Goal: Task Accomplishment & Management: Manage account settings

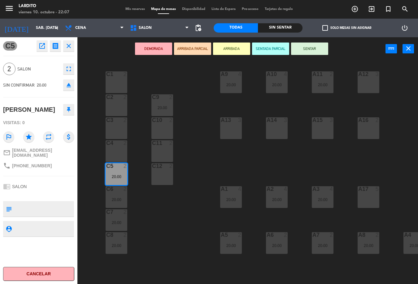
click at [69, 47] on icon "close" at bounding box center [68, 45] width 7 height 7
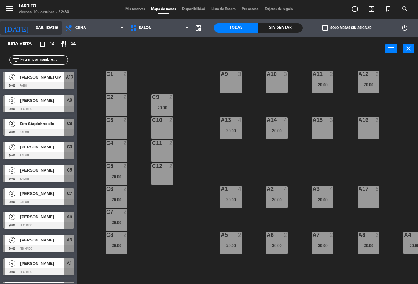
click at [43, 30] on input "sáb. [DATE]" at bounding box center [59, 28] width 52 height 11
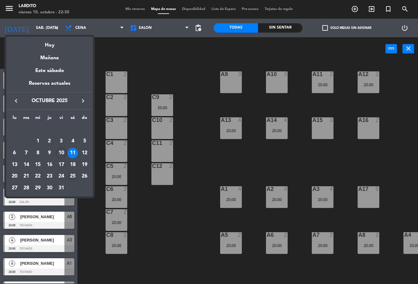
click at [74, 177] on div "25" at bounding box center [73, 176] width 11 height 11
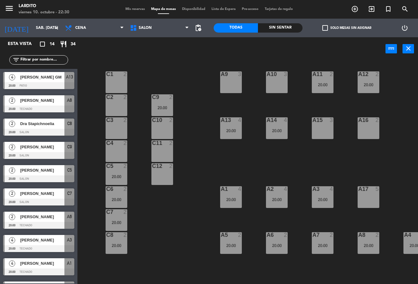
type input "sáb. [DATE]"
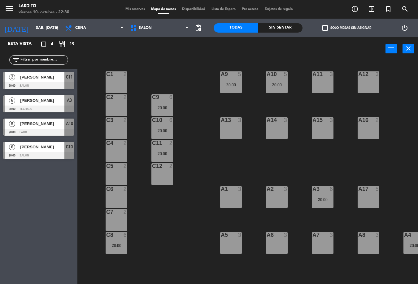
click at [42, 150] on span "[PERSON_NAME]" at bounding box center [42, 147] width 44 height 7
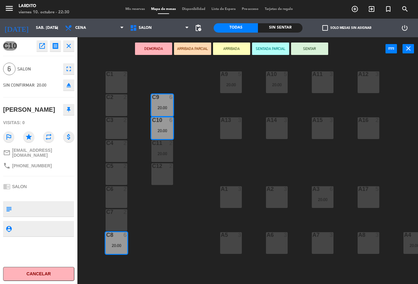
click at [125, 8] on span "Mis reservas" at bounding box center [135, 8] width 26 height 3
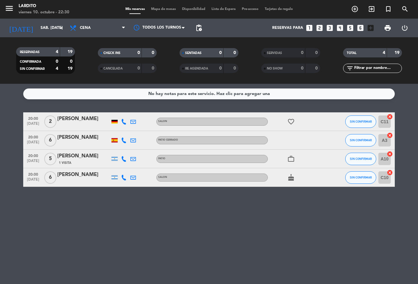
click at [74, 175] on div "[PERSON_NAME]" at bounding box center [83, 174] width 53 height 8
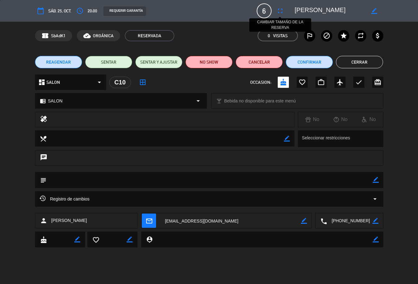
click at [277, 12] on icon "fullscreen" at bounding box center [280, 10] width 7 height 7
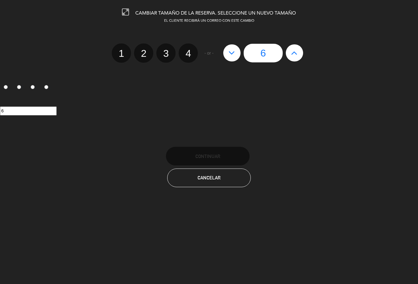
click at [291, 52] on icon at bounding box center [294, 53] width 7 height 10
type input "7"
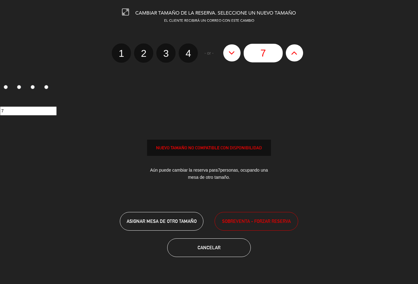
click at [291, 52] on icon at bounding box center [294, 53] width 7 height 10
type input "8"
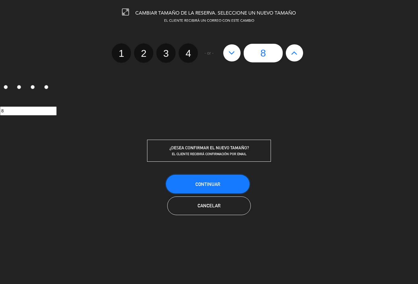
click at [217, 179] on button "Continuar" at bounding box center [208, 184] width 84 height 19
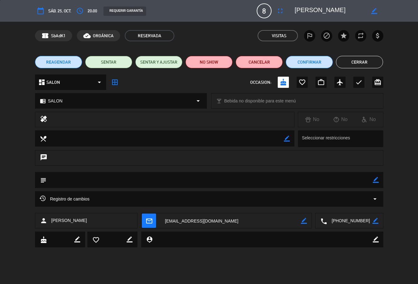
click at [362, 64] on button "Cerrar" at bounding box center [359, 62] width 47 height 12
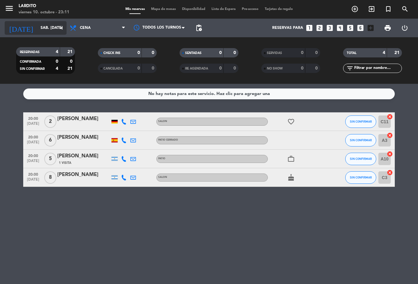
click at [38, 33] on input "sáb. [DATE]" at bounding box center [64, 28] width 52 height 11
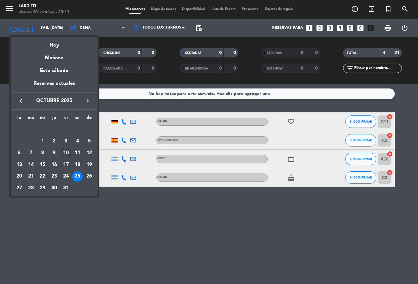
click at [68, 155] on div "10" at bounding box center [66, 153] width 11 height 11
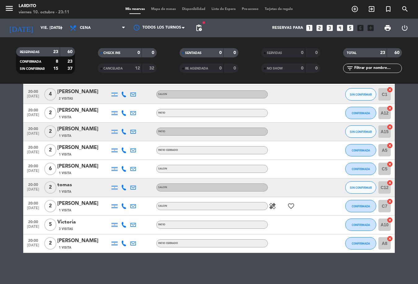
scroll to position [126, 0]
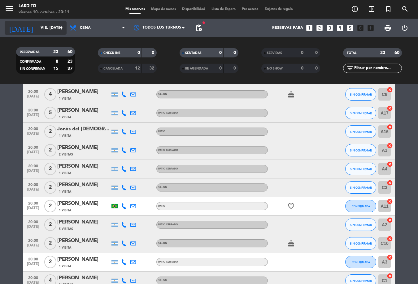
click at [51, 27] on input "vie. [DATE]" at bounding box center [64, 28] width 52 height 11
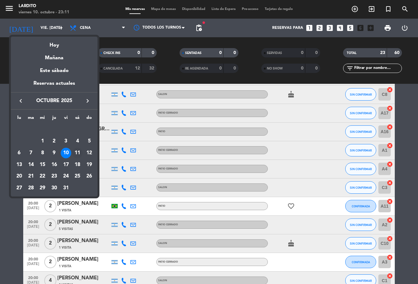
click at [79, 153] on div "11" at bounding box center [77, 153] width 11 height 11
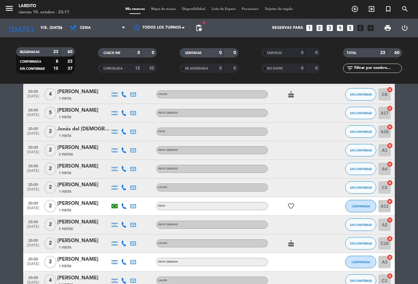
type input "sáb. [DATE]"
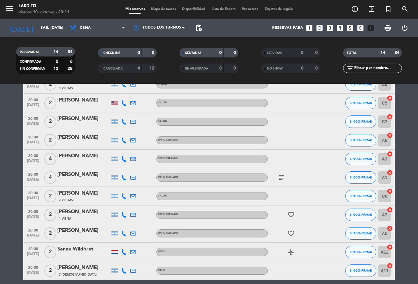
scroll to position [120, 0]
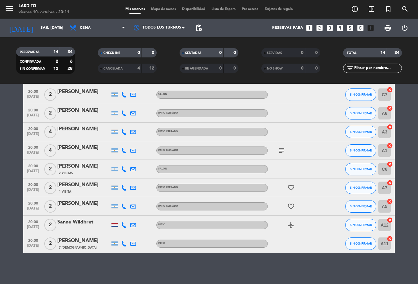
click at [282, 151] on icon "subject" at bounding box center [281, 150] width 7 height 7
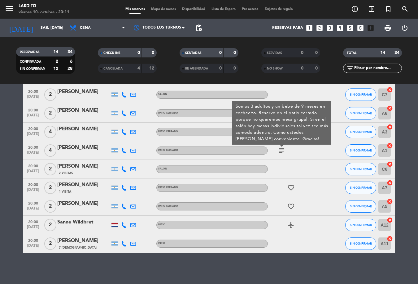
click at [281, 151] on icon "subject" at bounding box center [281, 150] width 7 height 7
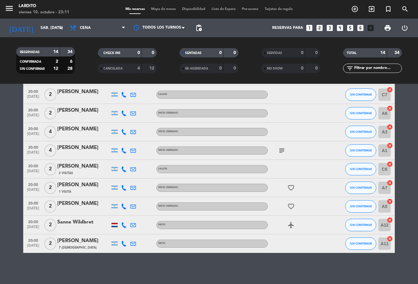
scroll to position [58, 0]
